Goal: Transaction & Acquisition: Purchase product/service

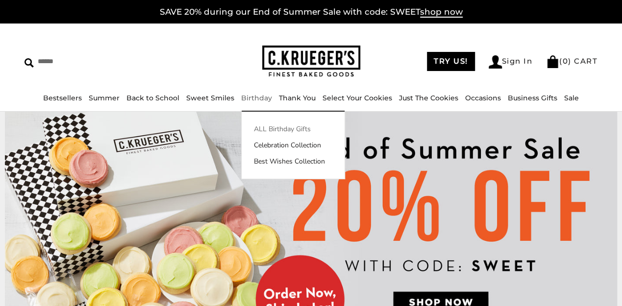
click at [276, 131] on link "ALL Birthday Gifts" at bounding box center [293, 129] width 103 height 10
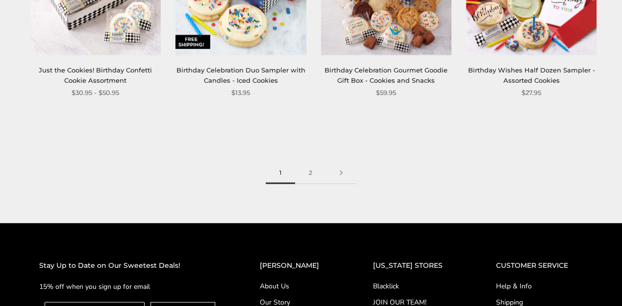
scroll to position [1274, 0]
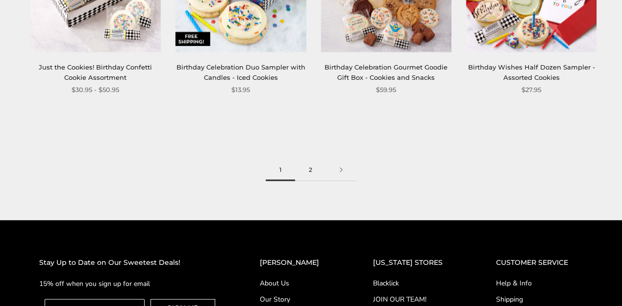
click at [315, 175] on link "2" at bounding box center [310, 170] width 31 height 22
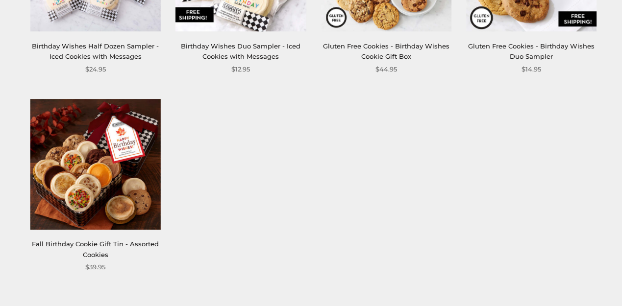
scroll to position [490, 0]
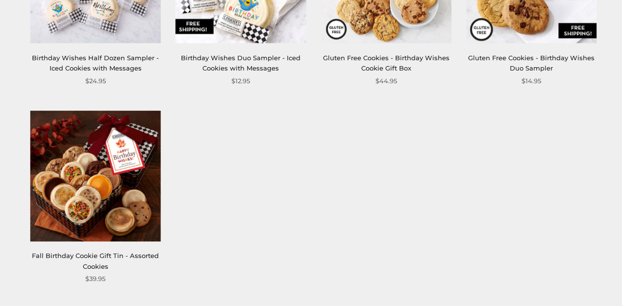
click at [111, 202] on img at bounding box center [95, 176] width 130 height 130
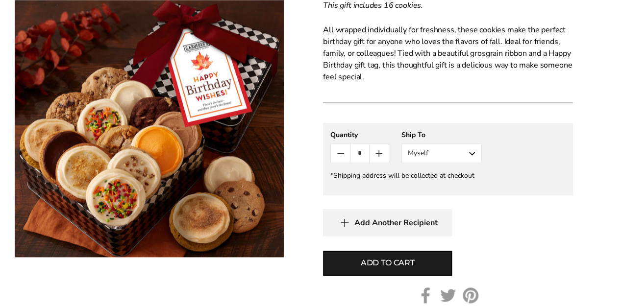
scroll to position [588, 0]
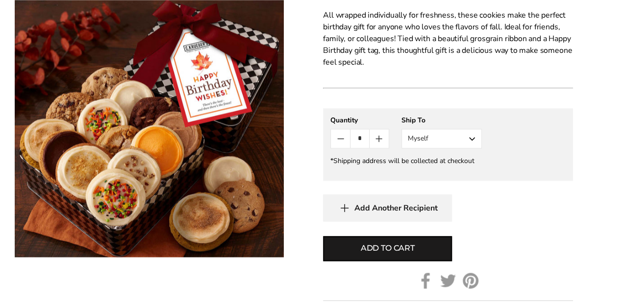
click at [467, 141] on button "Myself" at bounding box center [441, 139] width 80 height 20
click at [447, 174] on button "Other Recipient" at bounding box center [441, 175] width 79 height 18
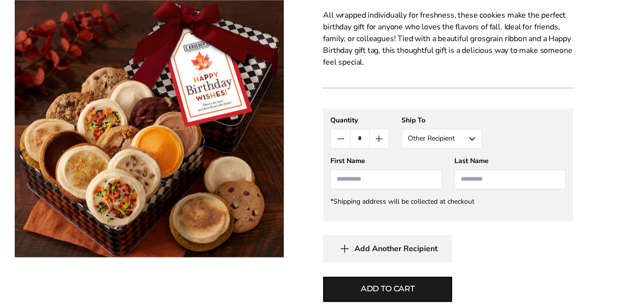
drag, startPoint x: 416, startPoint y: 249, endPoint x: 532, endPoint y: 251, distance: 116.7
click at [565, 260] on div "Add Another Recipient" at bounding box center [448, 248] width 250 height 27
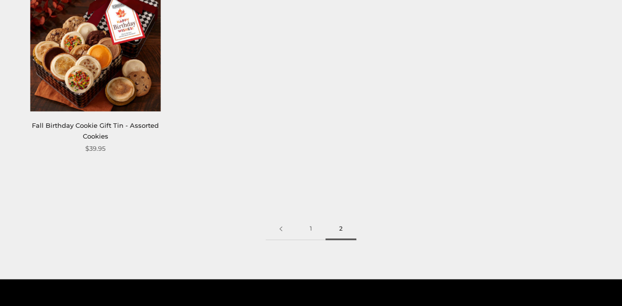
scroll to position [686, 0]
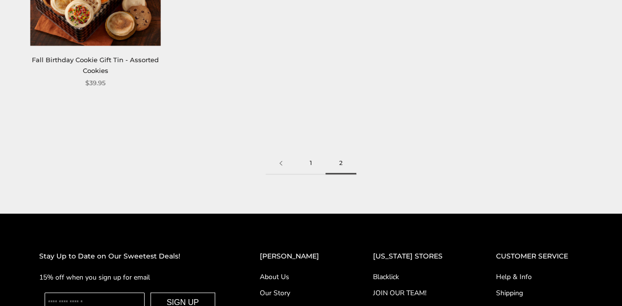
click at [312, 164] on link "1" at bounding box center [310, 163] width 29 height 22
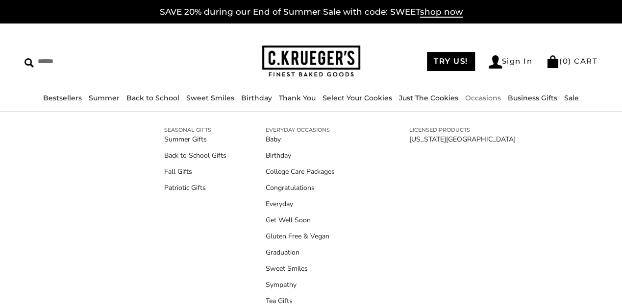
scroll to position [55, 0]
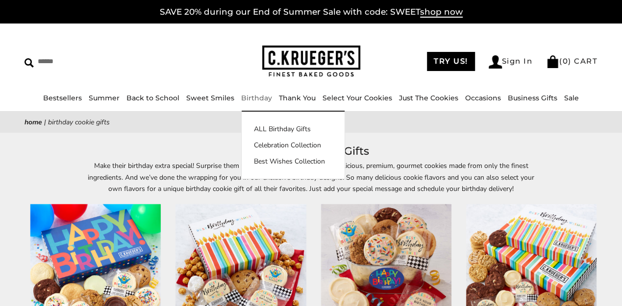
click at [251, 96] on link "Birthday" at bounding box center [256, 98] width 31 height 9
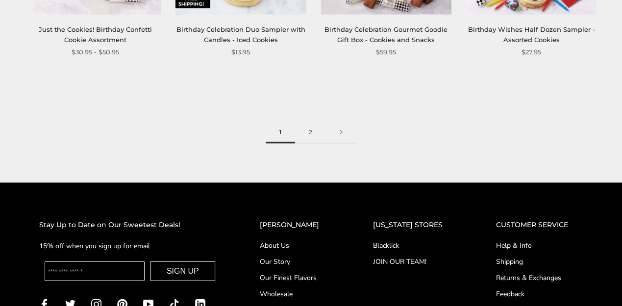
scroll to position [1242, 0]
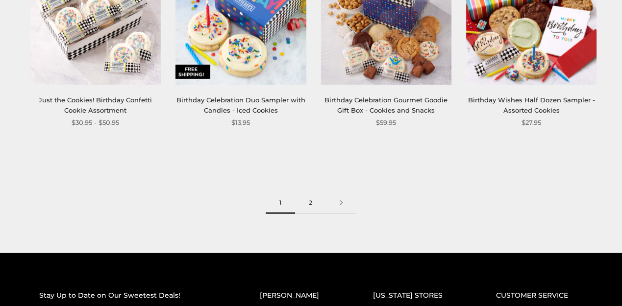
click at [310, 202] on link "2" at bounding box center [310, 203] width 31 height 22
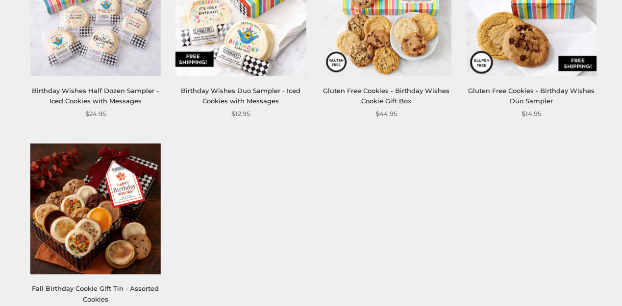
click at [115, 226] on img at bounding box center [95, 209] width 130 height 130
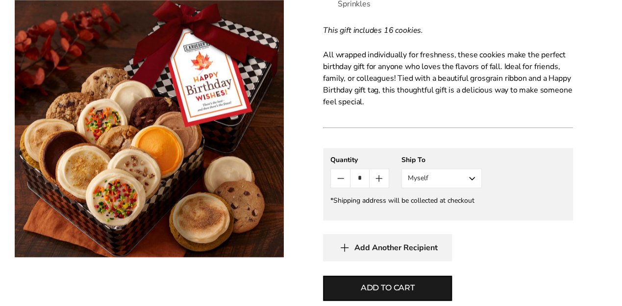
scroll to position [555, 0]
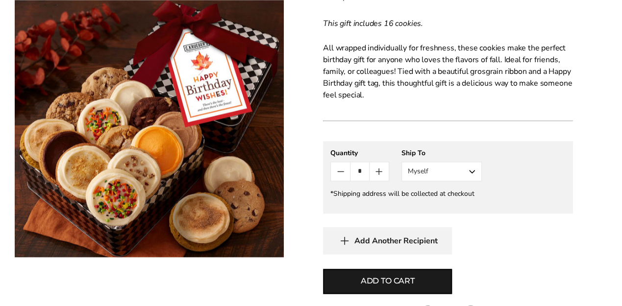
click at [472, 173] on button "Myself" at bounding box center [441, 172] width 80 height 20
click at [439, 211] on button "Other Recipient" at bounding box center [441, 208] width 79 height 18
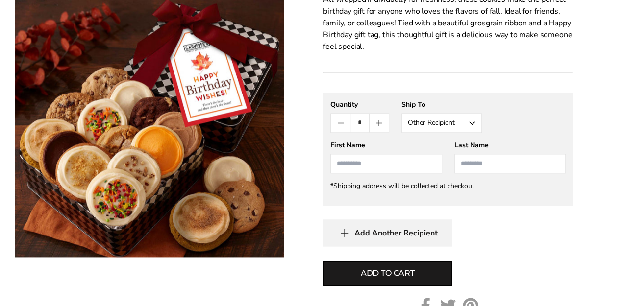
scroll to position [621, 0]
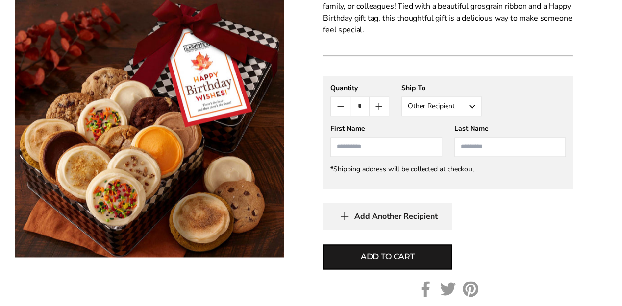
click at [413, 219] on span "Add Another Recipient" at bounding box center [395, 217] width 83 height 10
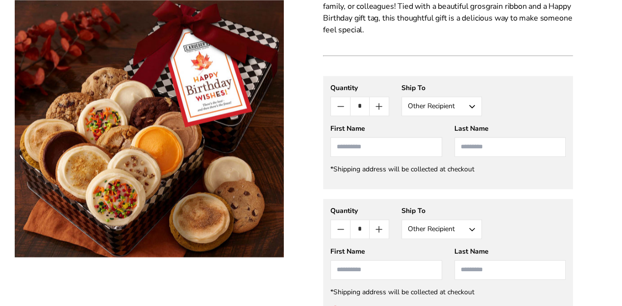
scroll to position [639, 0]
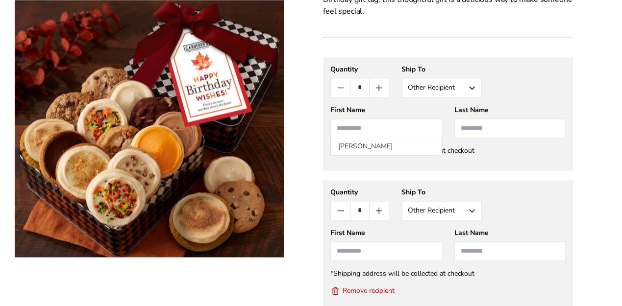
click at [364, 126] on input "First Name" at bounding box center [385, 129] width 111 height 20
click at [361, 145] on li "[PERSON_NAME]" at bounding box center [386, 147] width 110 height 18
type input "*****"
type input "****"
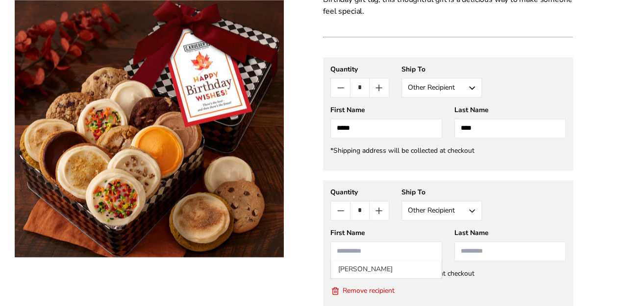
click at [354, 255] on input "First Name" at bounding box center [385, 252] width 111 height 20
click at [360, 271] on li "Mabel King" at bounding box center [386, 270] width 110 height 18
type input "*****"
type input "****"
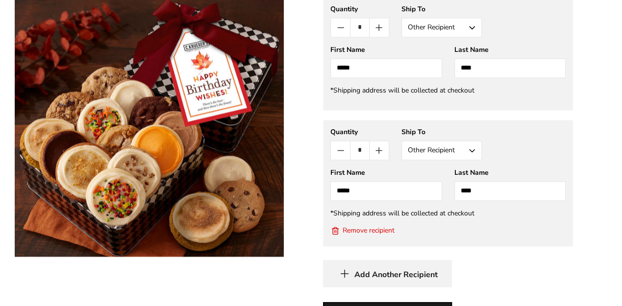
scroll to position [737, 0]
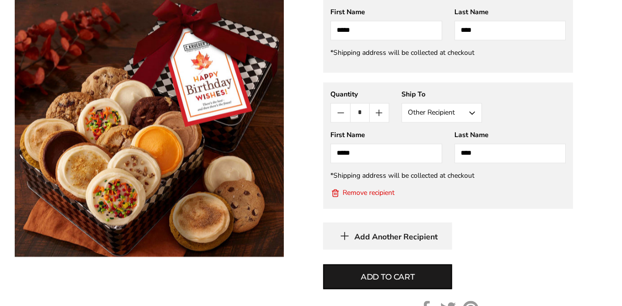
click at [381, 193] on button "Remove recipient" at bounding box center [362, 193] width 64 height 10
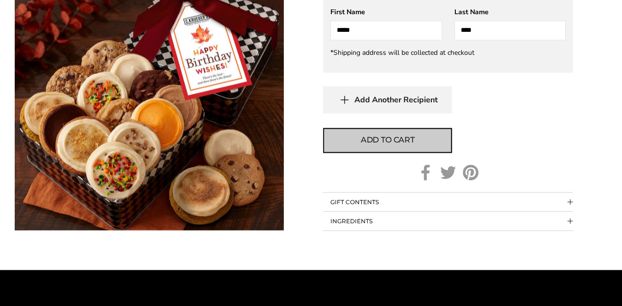
click at [398, 146] on button "Add to cart" at bounding box center [387, 140] width 129 height 25
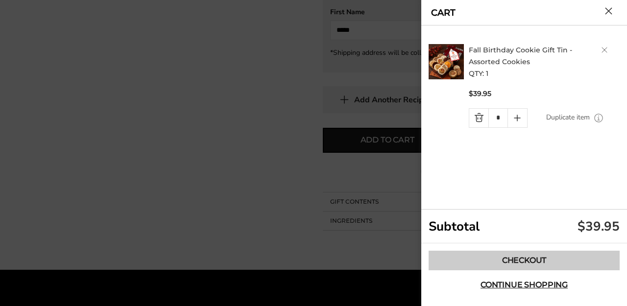
click at [516, 261] on link "Checkout" at bounding box center [524, 261] width 191 height 20
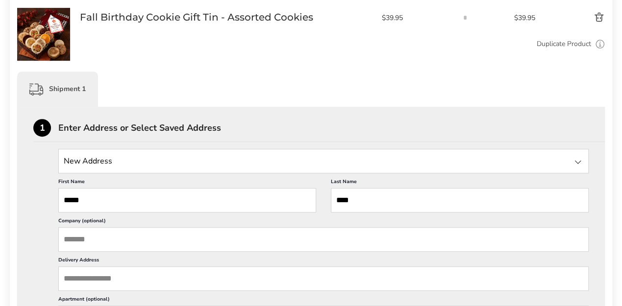
scroll to position [196, 0]
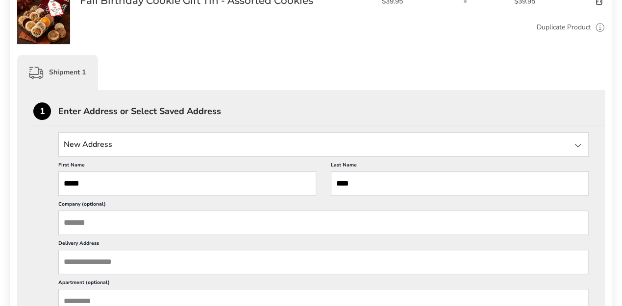
click at [94, 269] on input "Delivery Address" at bounding box center [323, 262] width 530 height 25
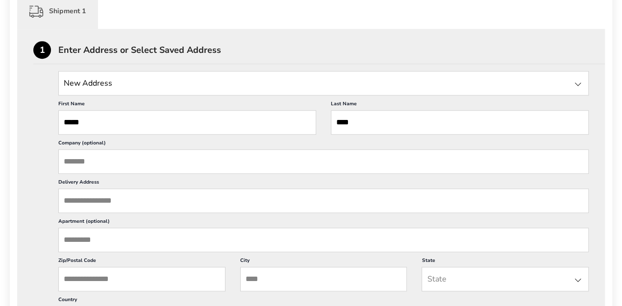
scroll to position [261, 0]
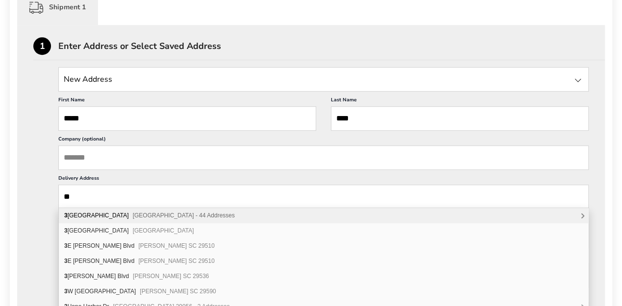
type input "*"
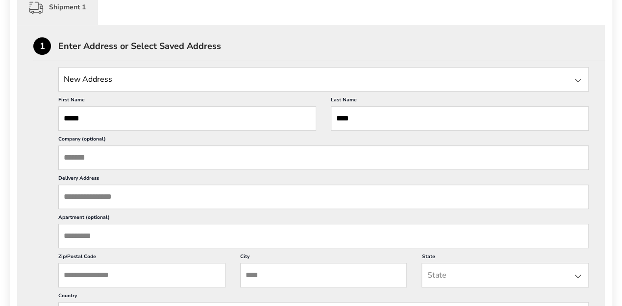
click at [93, 199] on input "Delivery Address" at bounding box center [323, 197] width 530 height 25
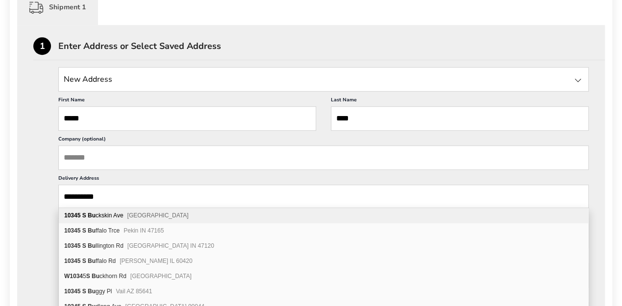
click at [119, 216] on div "10345 S Bu ckskin Ave Floral City FL 34436" at bounding box center [323, 215] width 529 height 15
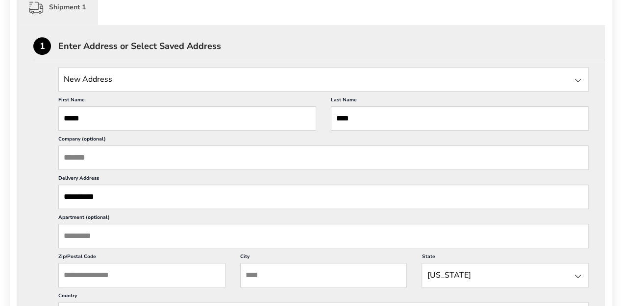
type input "**********"
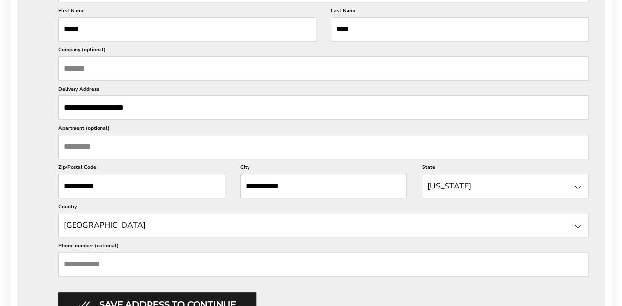
scroll to position [359, 0]
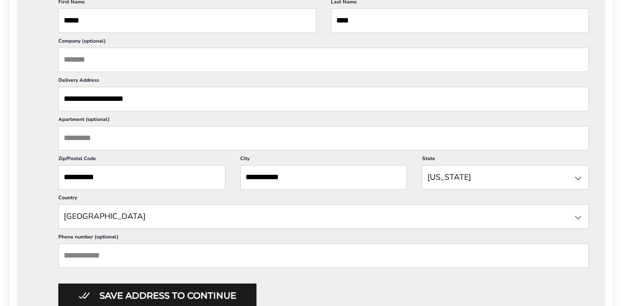
click at [140, 252] on input "Phone number (optional)" at bounding box center [323, 256] width 530 height 25
type input "**********"
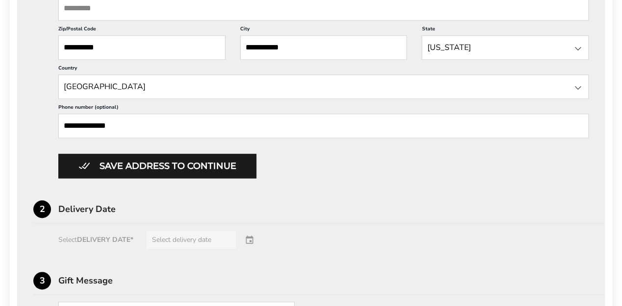
scroll to position [490, 0]
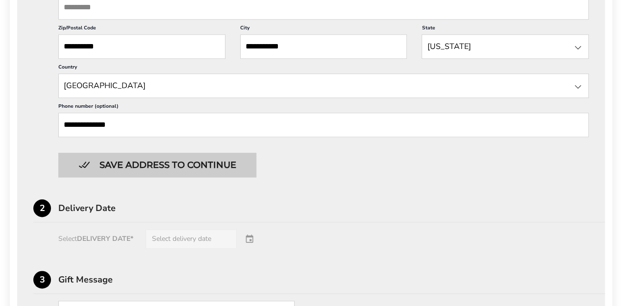
click at [162, 168] on button "Save address to continue" at bounding box center [157, 165] width 198 height 25
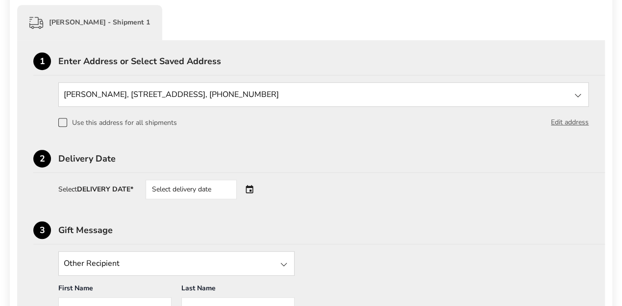
scroll to position [236, 0]
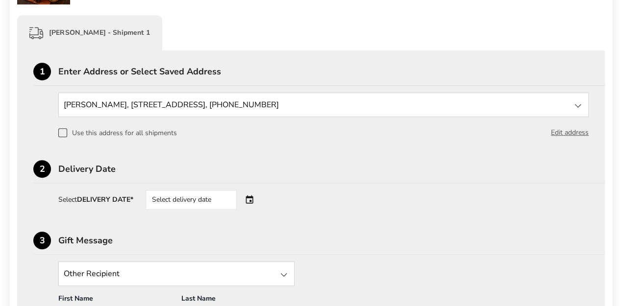
click at [252, 197] on div "Select delivery date" at bounding box center [205, 200] width 119 height 20
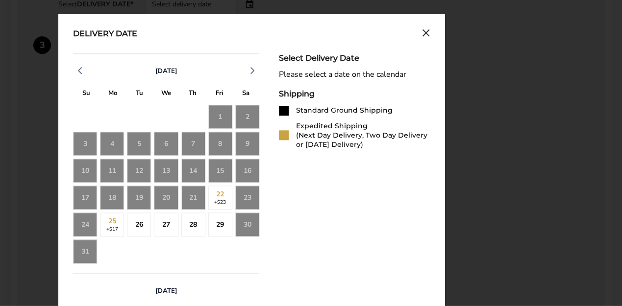
scroll to position [432, 0]
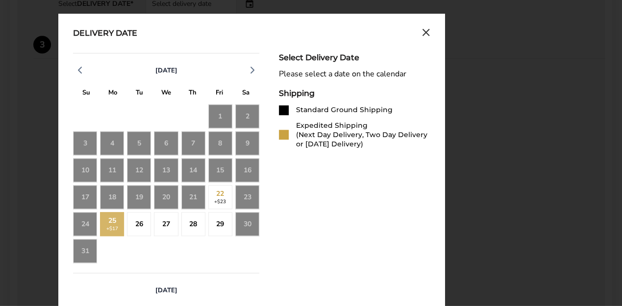
click at [110, 224] on div "25 +$17" at bounding box center [112, 224] width 24 height 24
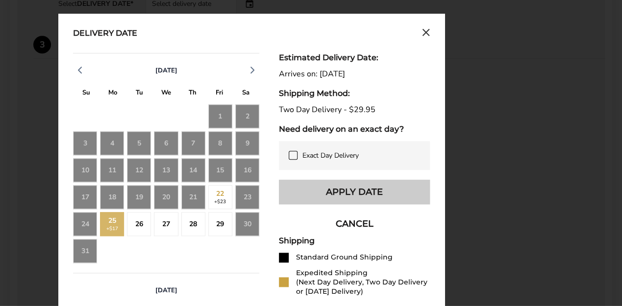
click at [363, 197] on button "Apply Date" at bounding box center [354, 192] width 151 height 25
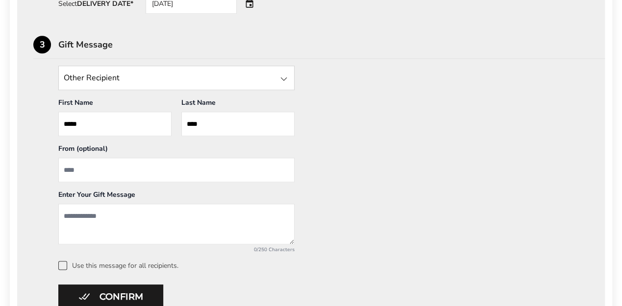
click at [78, 177] on input "From" at bounding box center [176, 170] width 236 height 25
type input "******"
click at [81, 213] on textarea "Add a message" at bounding box center [176, 224] width 236 height 41
click at [72, 213] on textarea "Add a message" at bounding box center [176, 224] width 236 height 41
paste textarea "**********"
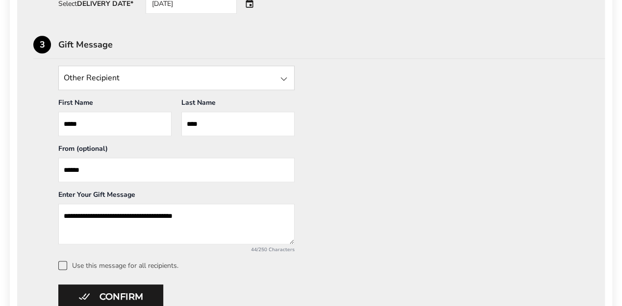
click at [88, 216] on textarea "**********" at bounding box center [176, 224] width 236 height 41
click at [231, 213] on textarea "**********" at bounding box center [176, 224] width 236 height 41
drag, startPoint x: 66, startPoint y: 211, endPoint x: 57, endPoint y: 215, distance: 9.9
click at [57, 215] on div "**********" at bounding box center [176, 221] width 246 height 63
click at [200, 213] on textarea "**********" at bounding box center [176, 224] width 236 height 41
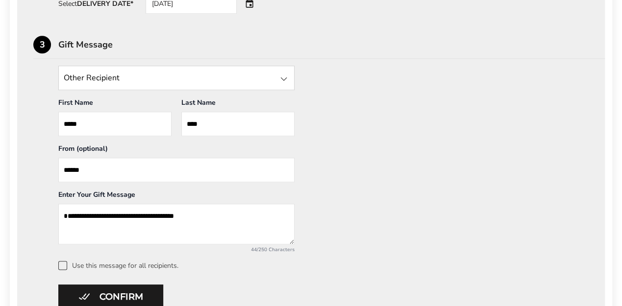
drag, startPoint x: 113, startPoint y: 214, endPoint x: 58, endPoint y: 220, distance: 55.2
click at [58, 220] on div "**********" at bounding box center [176, 221] width 246 height 63
type textarea "**********"
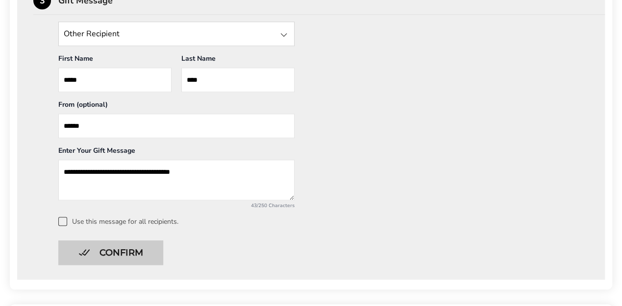
scroll to position [465, 0]
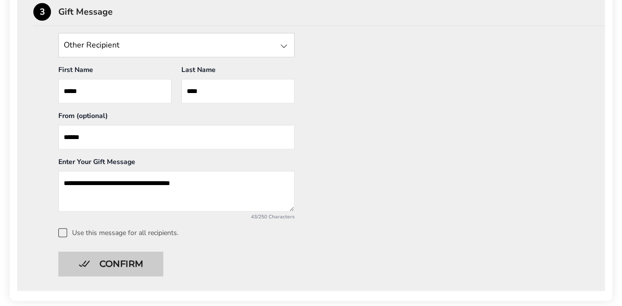
click at [142, 264] on button "Confirm" at bounding box center [110, 264] width 105 height 25
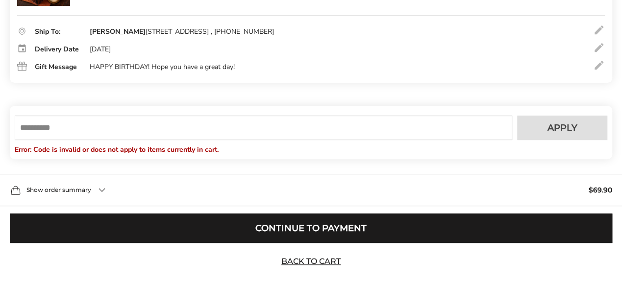
scroll to position [234, 0]
drag, startPoint x: 52, startPoint y: 132, endPoint x: 43, endPoint y: 128, distance: 10.1
click at [43, 128] on input "text" at bounding box center [264, 128] width 498 height 25
type input "*"
type input "*********"
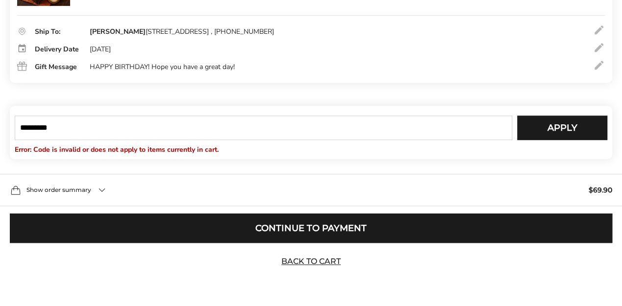
click at [564, 126] on span "Apply" at bounding box center [562, 128] width 30 height 9
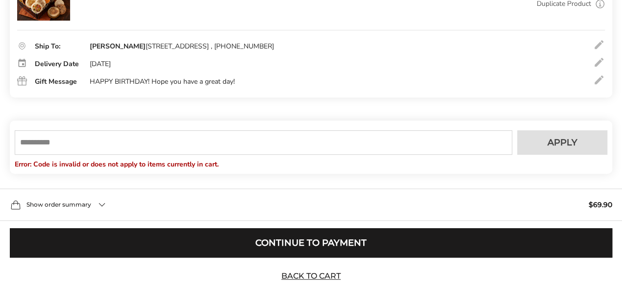
click at [69, 144] on input "text" at bounding box center [264, 142] width 498 height 25
type input "*"
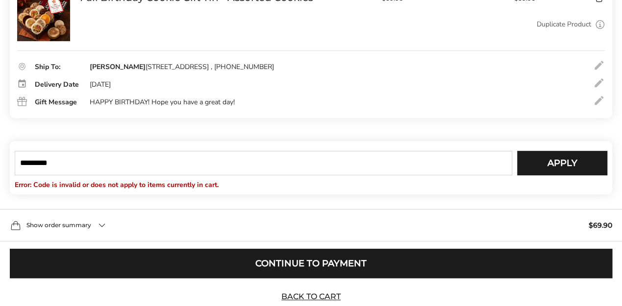
scroll to position [187, 0]
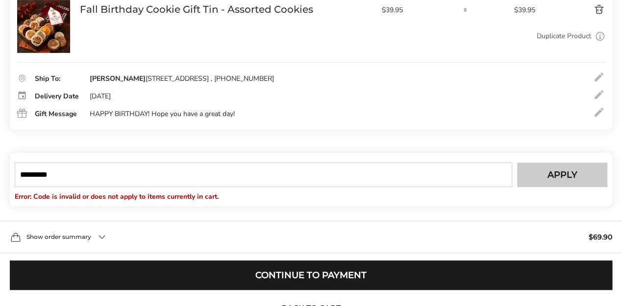
type input "*********"
click at [545, 176] on button "Apply" at bounding box center [562, 175] width 90 height 25
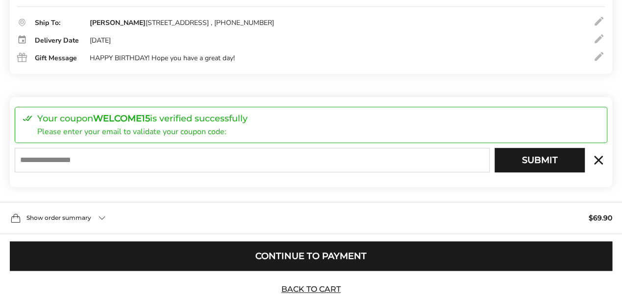
scroll to position [271, 0]
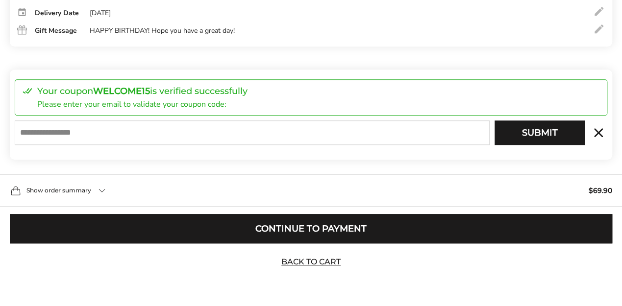
click at [61, 132] on input "E-mail" at bounding box center [252, 133] width 475 height 25
type input "*"
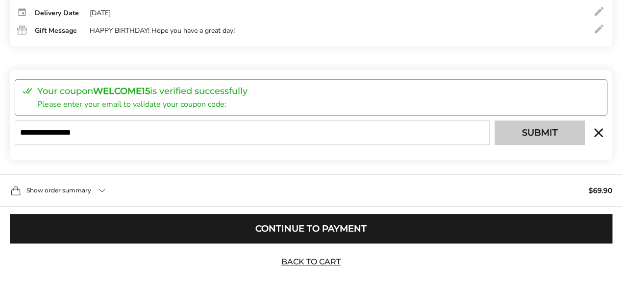
type input "**********"
click at [522, 137] on button "Submit" at bounding box center [540, 133] width 90 height 25
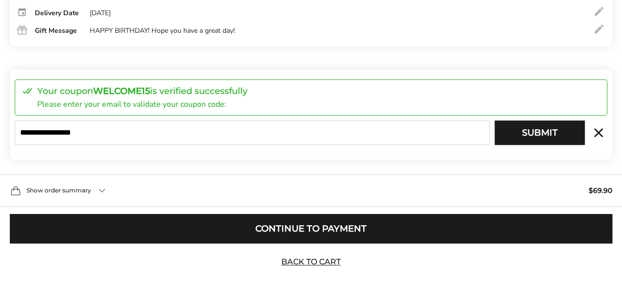
type input "**********"
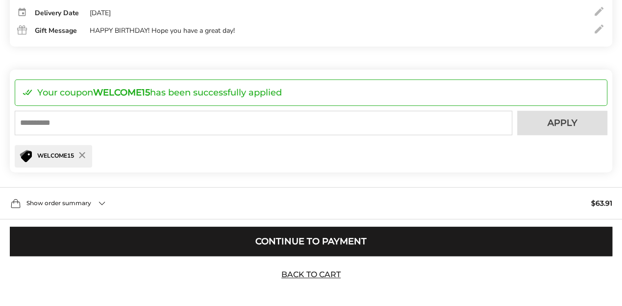
scroll to position [335, 0]
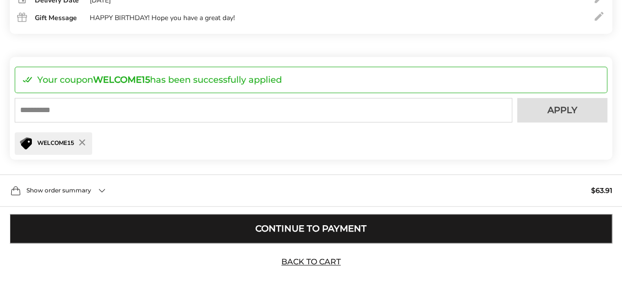
click at [327, 229] on button "Continue to Payment" at bounding box center [311, 228] width 602 height 29
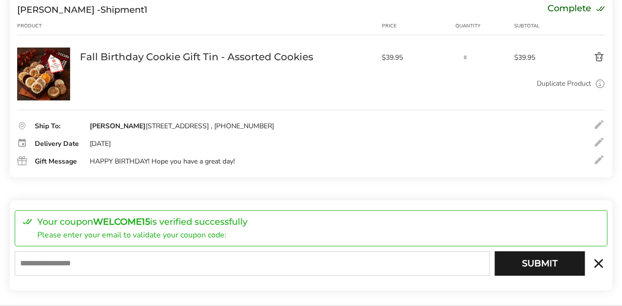
scroll to position [271, 0]
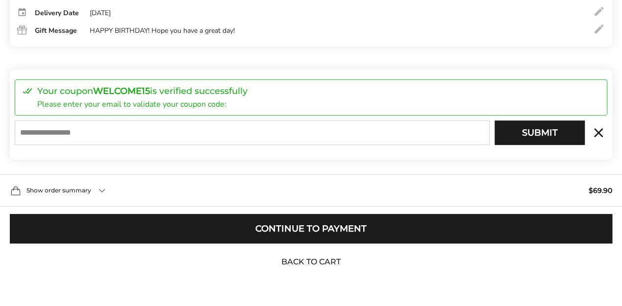
click at [329, 265] on link "Back to Cart" at bounding box center [311, 262] width 69 height 11
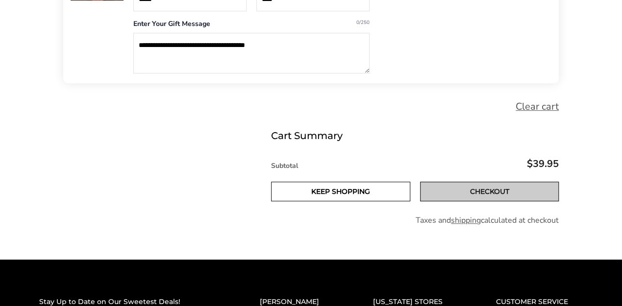
scroll to position [326, 0]
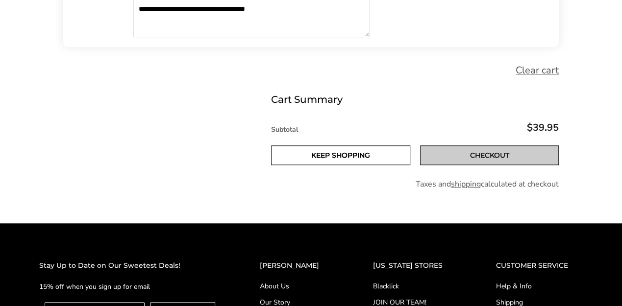
click at [475, 152] on link "Checkout" at bounding box center [489, 156] width 139 height 20
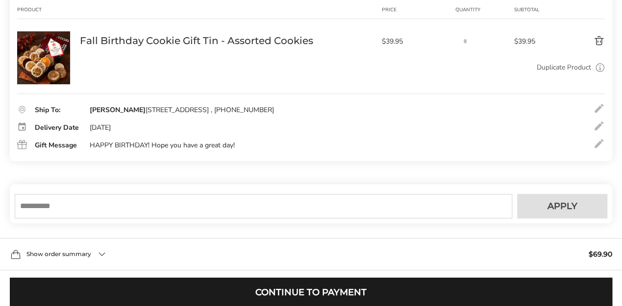
scroll to position [163, 0]
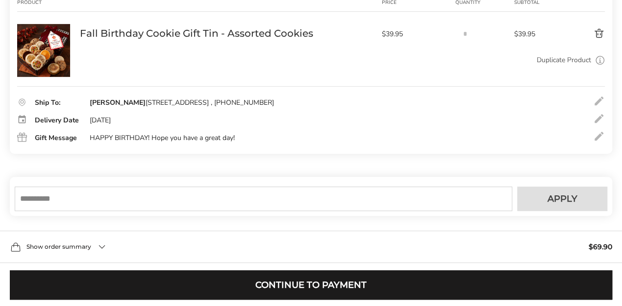
click at [599, 120] on div at bounding box center [599, 119] width 12 height 12
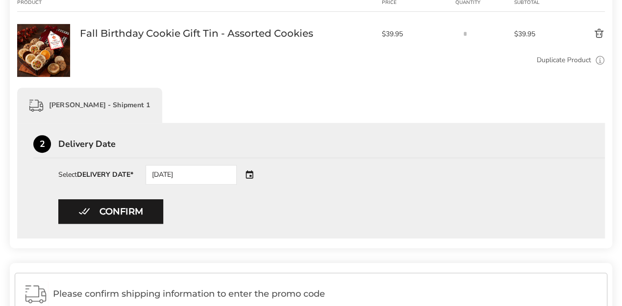
click at [252, 175] on div "[DATE]" at bounding box center [205, 175] width 119 height 20
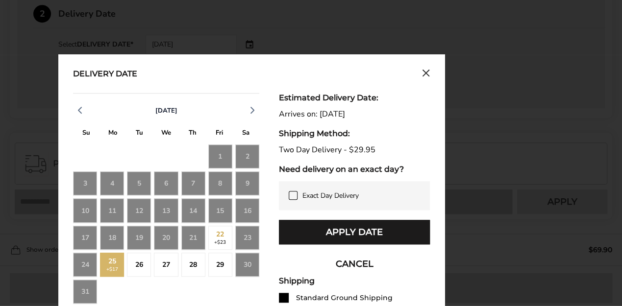
scroll to position [294, 0]
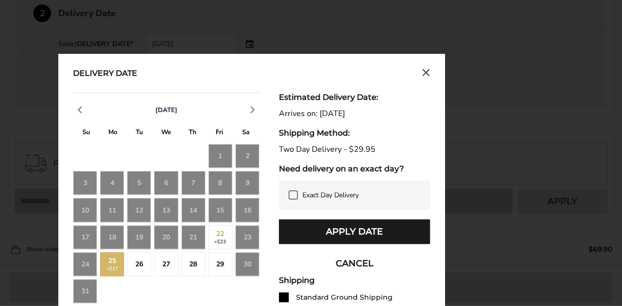
click at [136, 265] on div "26" at bounding box center [139, 264] width 24 height 24
click at [108, 267] on div "25 +$17" at bounding box center [112, 264] width 24 height 24
click at [295, 192] on icon at bounding box center [293, 195] width 8 height 8
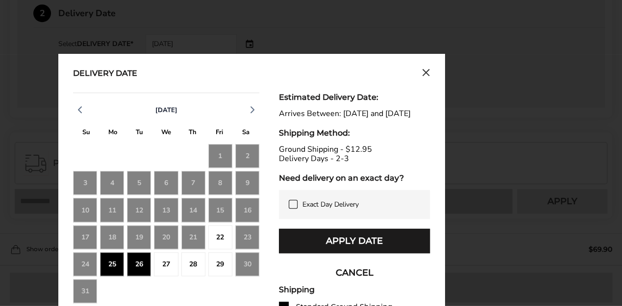
click at [225, 238] on div "22" at bounding box center [220, 237] width 24 height 24
click at [221, 238] on div "22" at bounding box center [220, 237] width 24 height 24
click at [296, 208] on icon at bounding box center [293, 204] width 8 height 8
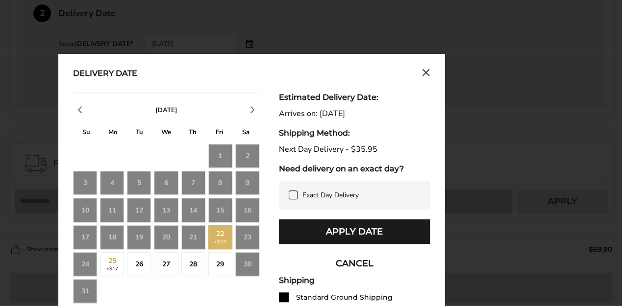
click at [113, 264] on div "25 +$17" at bounding box center [112, 264] width 24 height 24
click at [217, 239] on div "22 +$23" at bounding box center [220, 237] width 24 height 24
click at [291, 193] on icon at bounding box center [293, 195] width 8 height 8
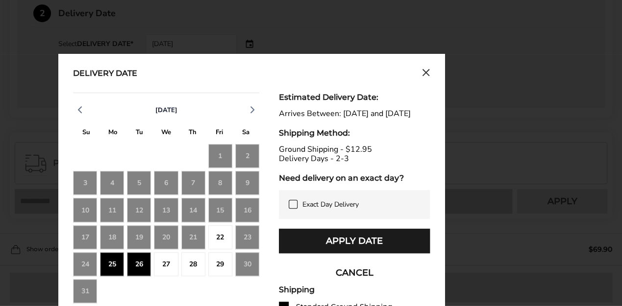
click at [219, 237] on div "22" at bounding box center [220, 237] width 24 height 24
click at [211, 238] on div "22" at bounding box center [220, 237] width 24 height 24
click at [290, 208] on icon at bounding box center [293, 204] width 8 height 8
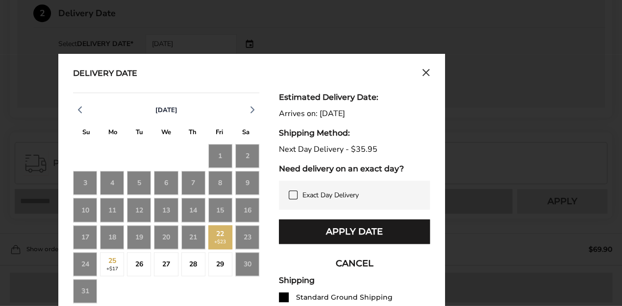
click at [114, 268] on div "25 +$17" at bounding box center [112, 264] width 24 height 24
click at [294, 195] on icon at bounding box center [293, 195] width 8 height 8
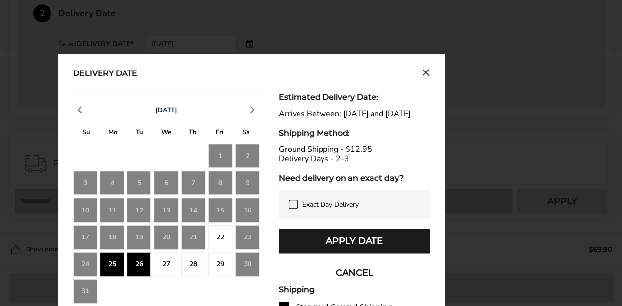
click at [296, 208] on icon at bounding box center [293, 204] width 8 height 8
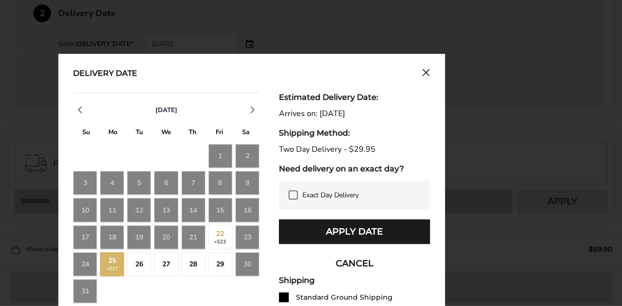
click at [296, 196] on icon at bounding box center [293, 195] width 8 height 8
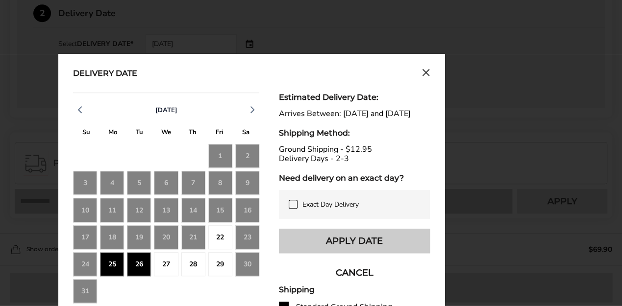
click at [353, 252] on button "Apply Date" at bounding box center [354, 241] width 151 height 25
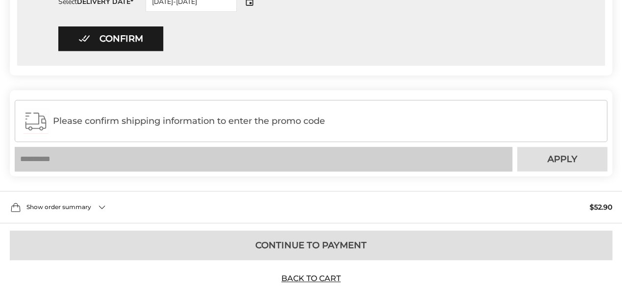
scroll to position [352, 0]
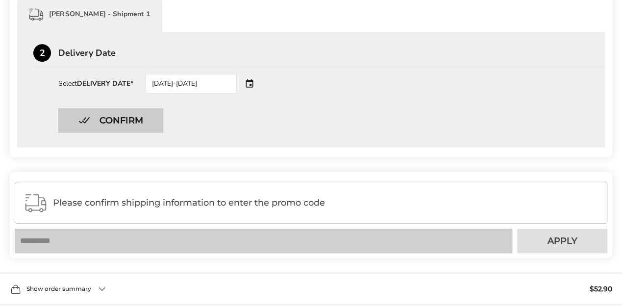
click at [129, 119] on button "Confirm" at bounding box center [110, 120] width 105 height 25
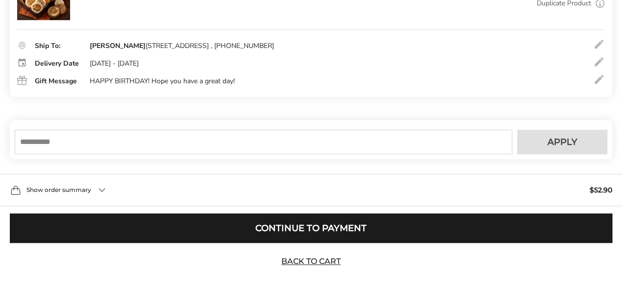
scroll to position [220, 0]
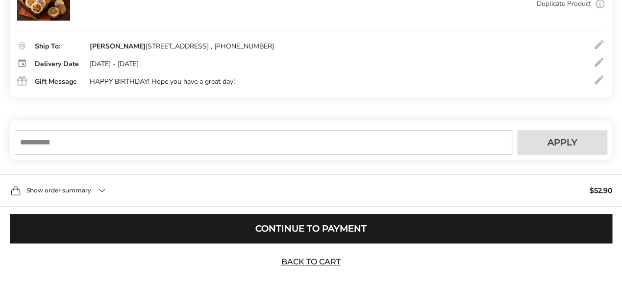
click at [89, 146] on input "text" at bounding box center [264, 142] width 498 height 25
type input "*********"
click at [571, 136] on button "Apply" at bounding box center [562, 142] width 90 height 25
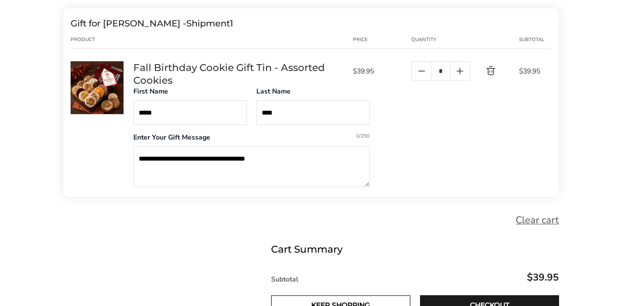
scroll to position [261, 0]
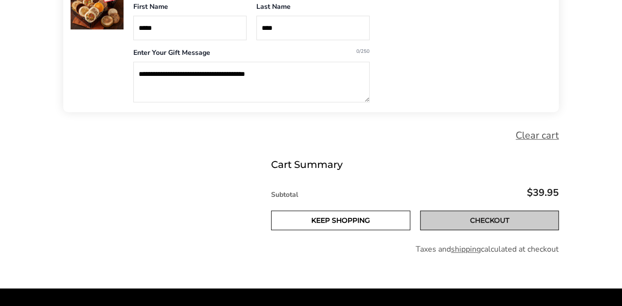
click at [477, 224] on link "Checkout" at bounding box center [489, 221] width 139 height 20
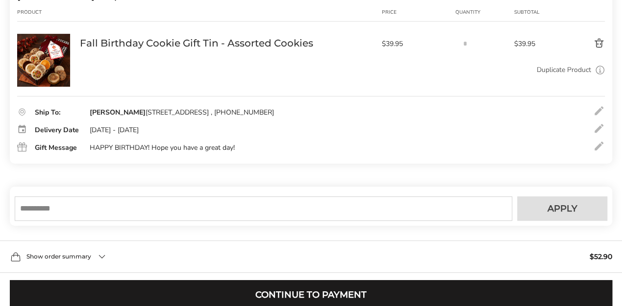
scroll to position [163, 0]
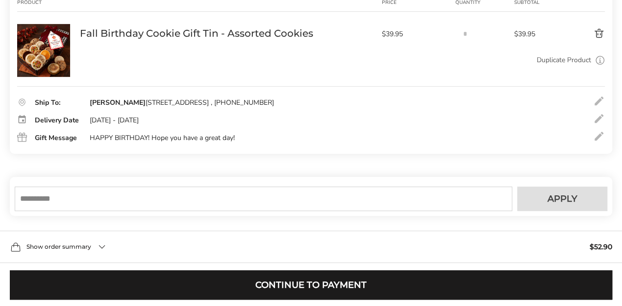
click at [125, 199] on input "text" at bounding box center [264, 199] width 498 height 25
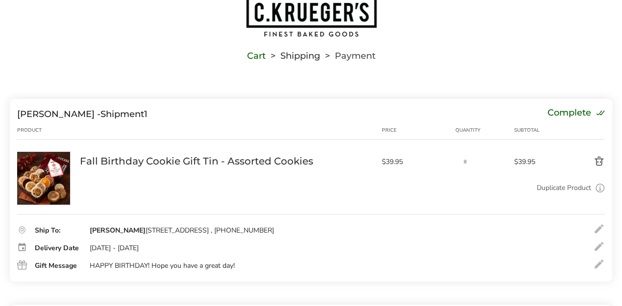
scroll to position [32, 0]
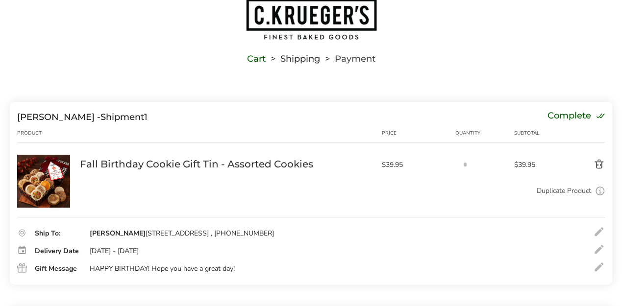
click at [599, 249] on div at bounding box center [599, 250] width 12 height 12
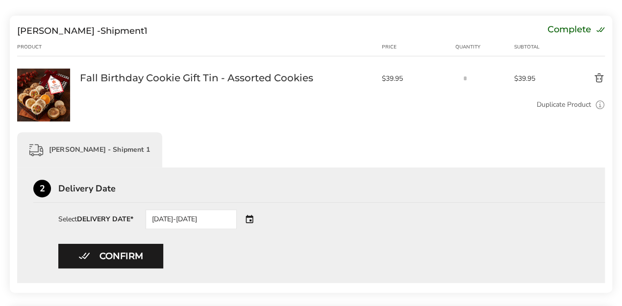
scroll to position [163, 0]
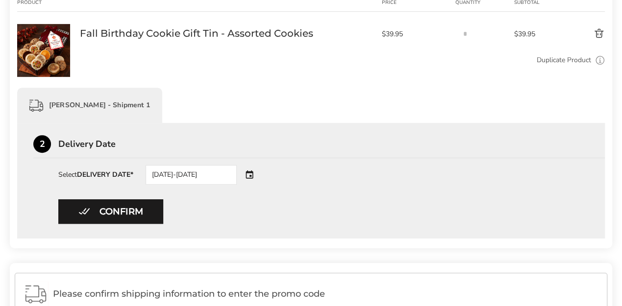
click at [255, 174] on div "[DATE]-[DATE]" at bounding box center [205, 175] width 119 height 20
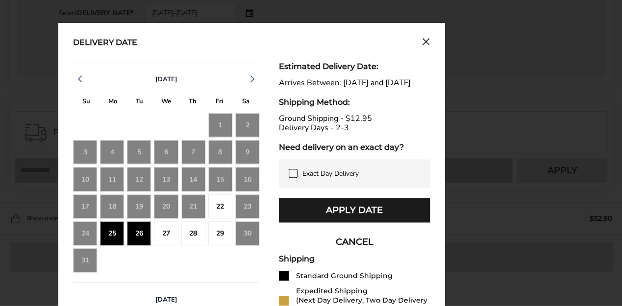
scroll to position [326, 0]
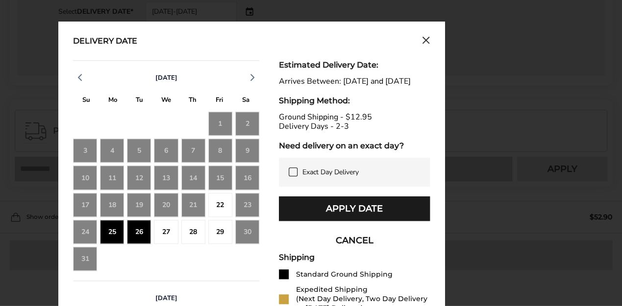
click at [293, 176] on icon at bounding box center [293, 172] width 8 height 8
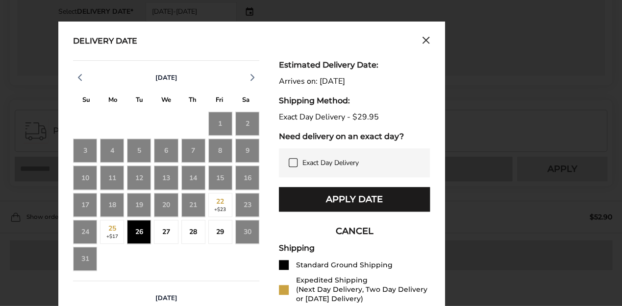
click at [113, 235] on div "25 +$17" at bounding box center [112, 232] width 24 height 24
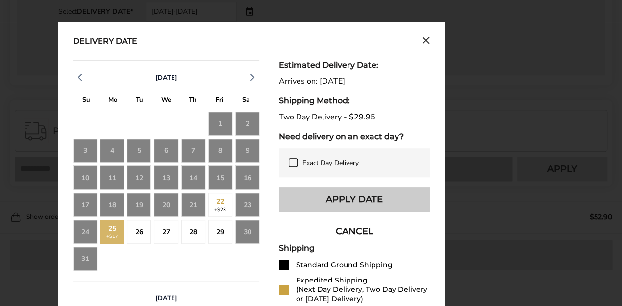
click at [343, 204] on button "Apply Date" at bounding box center [354, 199] width 151 height 25
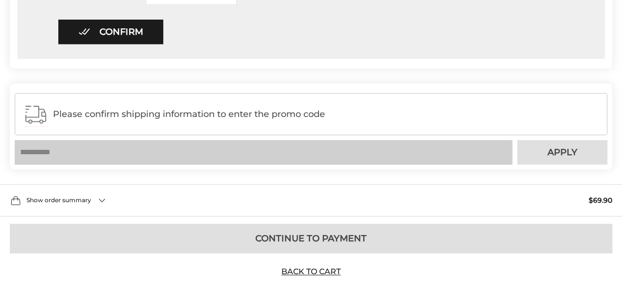
scroll to position [352, 0]
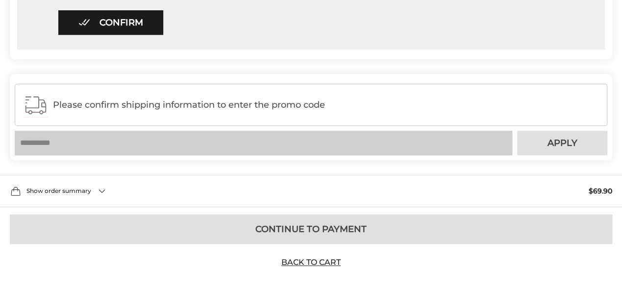
click at [70, 140] on input "text" at bounding box center [264, 143] width 498 height 25
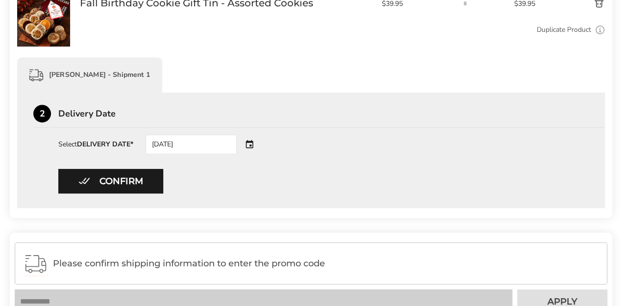
scroll to position [156, 0]
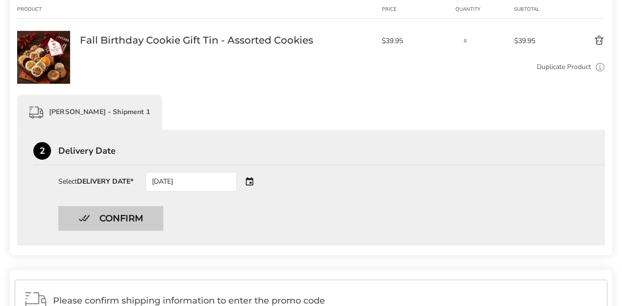
click at [110, 216] on button "Confirm" at bounding box center [110, 218] width 105 height 25
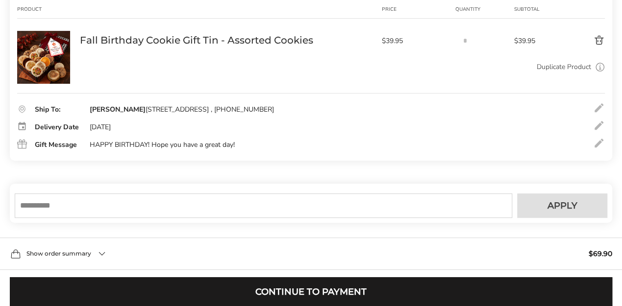
click at [80, 203] on input "text" at bounding box center [264, 206] width 498 height 25
type input "*********"
click at [565, 202] on span "Apply" at bounding box center [562, 205] width 30 height 9
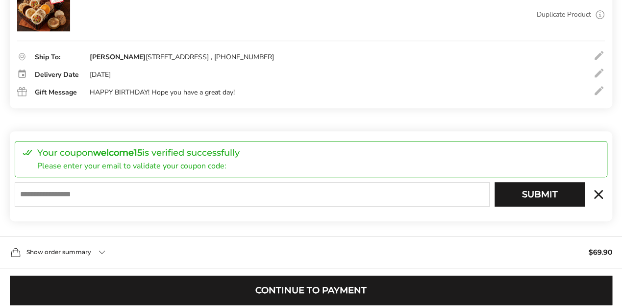
scroll to position [222, 0]
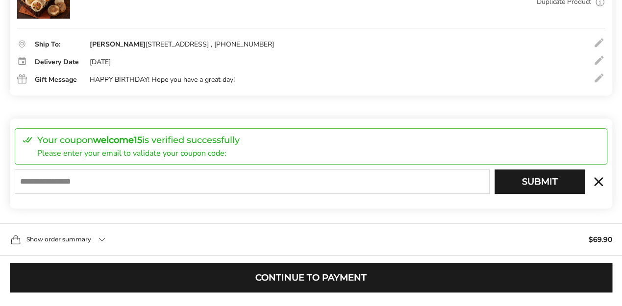
click at [95, 182] on input "E-mail" at bounding box center [252, 182] width 475 height 25
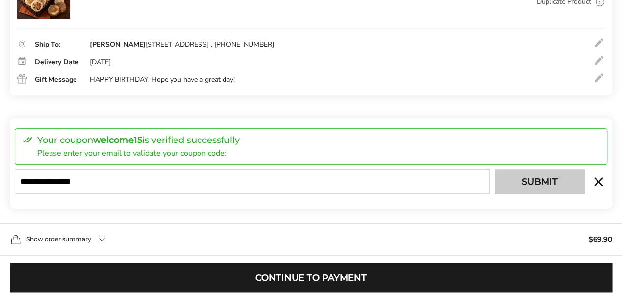
type input "**********"
click at [545, 183] on button "Submit" at bounding box center [540, 182] width 90 height 25
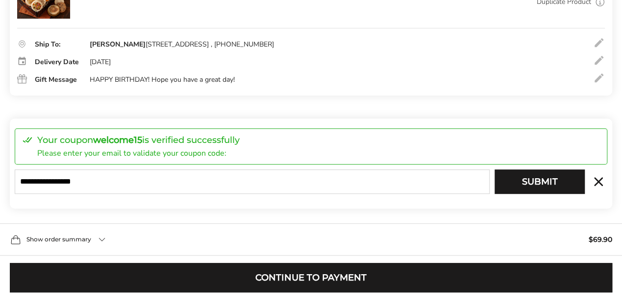
type input "**********"
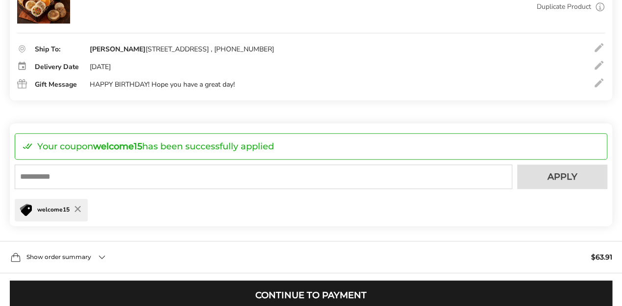
scroll to position [335, 0]
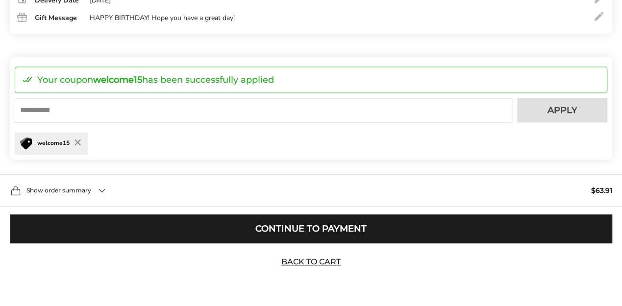
click at [380, 226] on button "Continue to Payment" at bounding box center [311, 228] width 602 height 29
